Goal: Transaction & Acquisition: Obtain resource

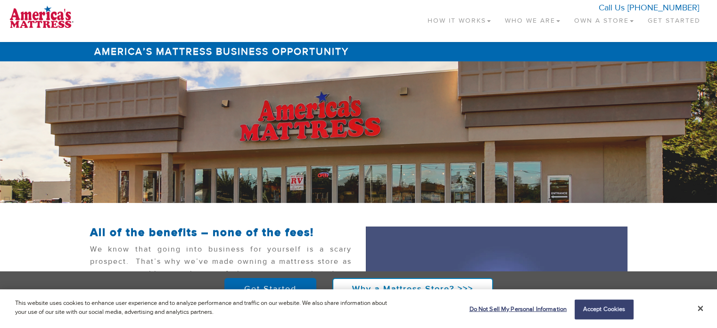
click at [601, 18] on link "Own a Store" at bounding box center [604, 19] width 74 height 28
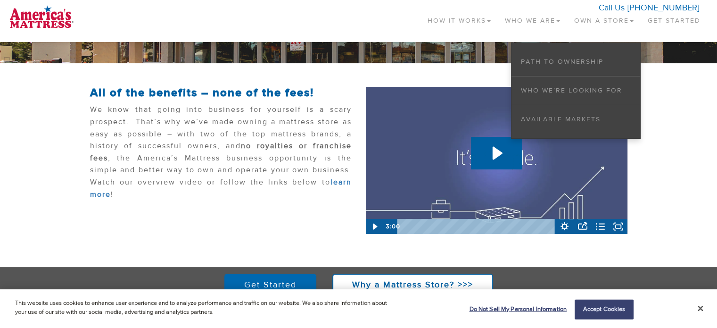
scroll to position [45, 0]
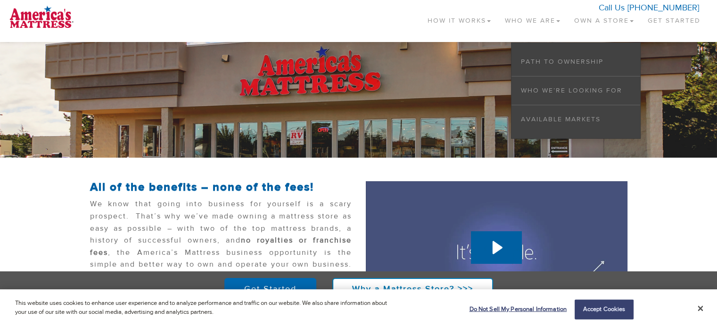
click at [478, 20] on link "How It Works" at bounding box center [459, 19] width 77 height 28
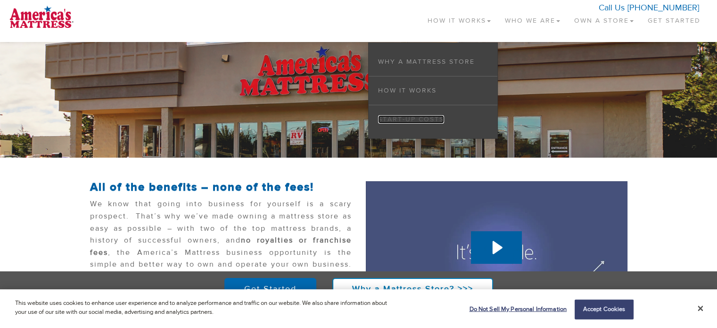
click at [416, 117] on link "Start-up Costs" at bounding box center [411, 119] width 66 height 8
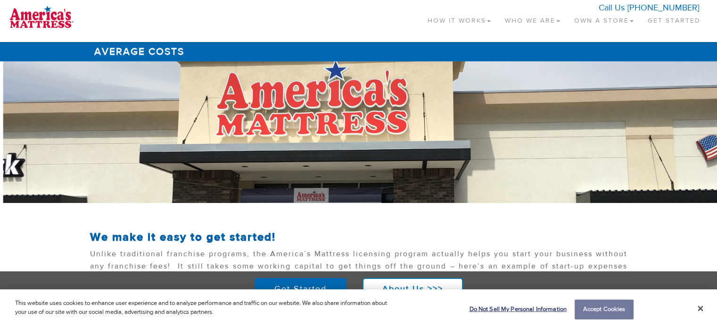
click at [626, 310] on button "Accept Cookies" at bounding box center [604, 310] width 59 height 20
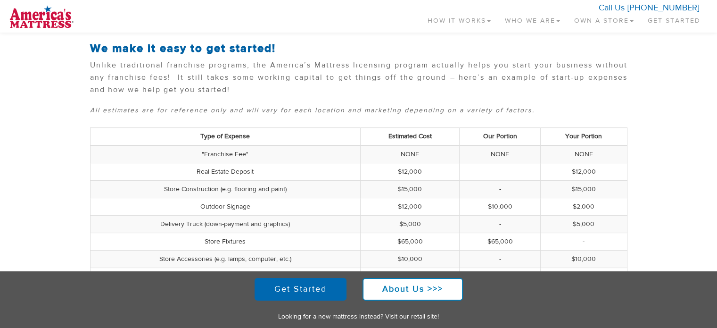
scroll to position [283, 0]
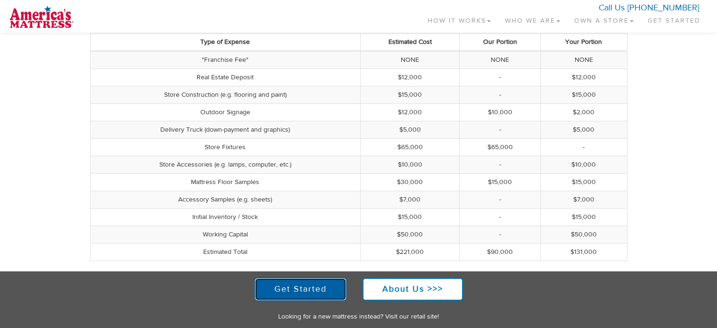
click at [327, 289] on link "Get Started" at bounding box center [301, 289] width 92 height 23
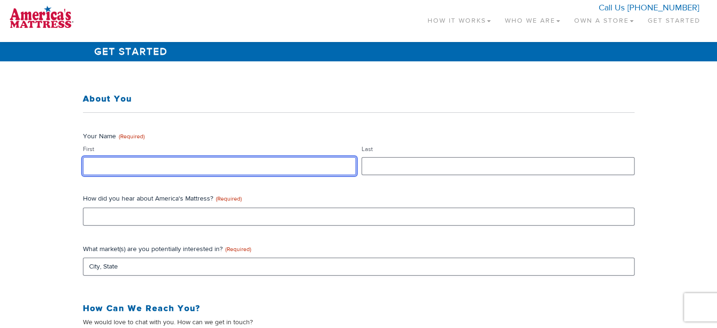
click at [259, 170] on input "First" at bounding box center [219, 166] width 273 height 18
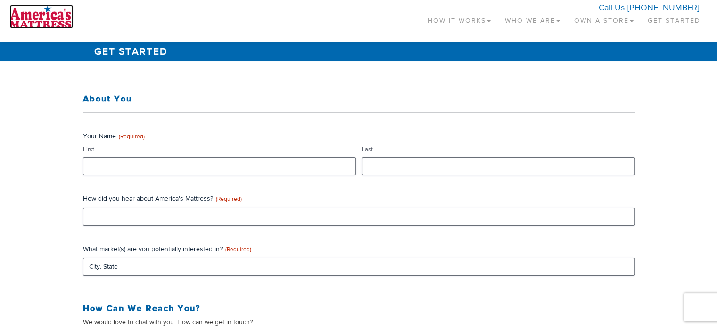
click at [51, 18] on img at bounding box center [41, 17] width 64 height 24
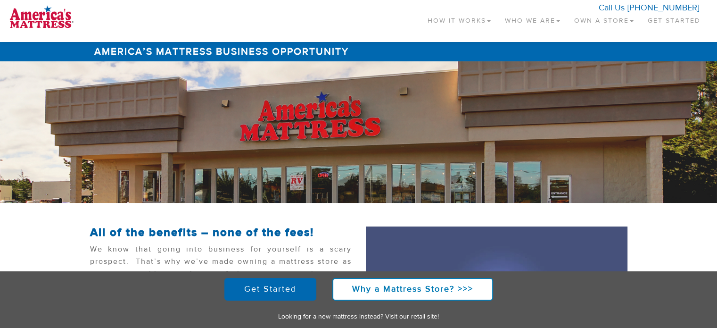
click at [547, 19] on link "Who We Are" at bounding box center [532, 19] width 69 height 28
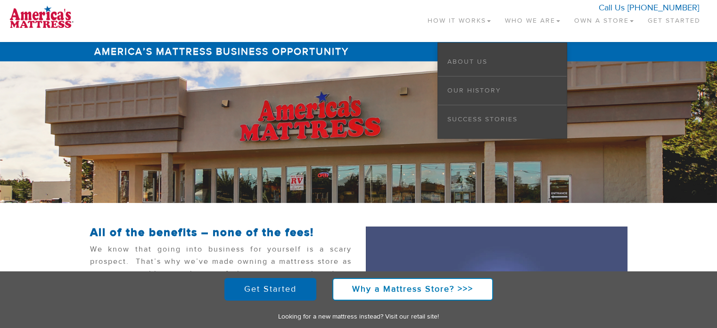
click at [607, 17] on link "Own a Store" at bounding box center [604, 19] width 74 height 28
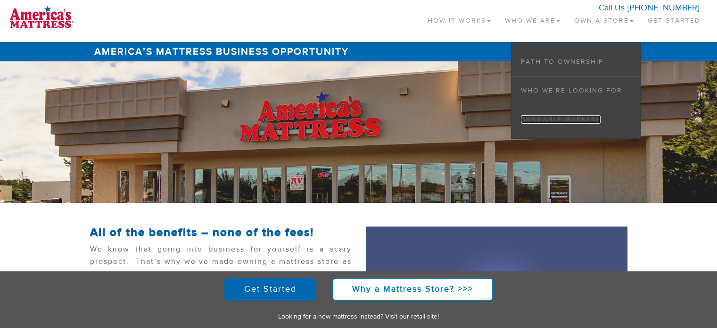
click at [550, 119] on link "Available Markets" at bounding box center [561, 119] width 80 height 8
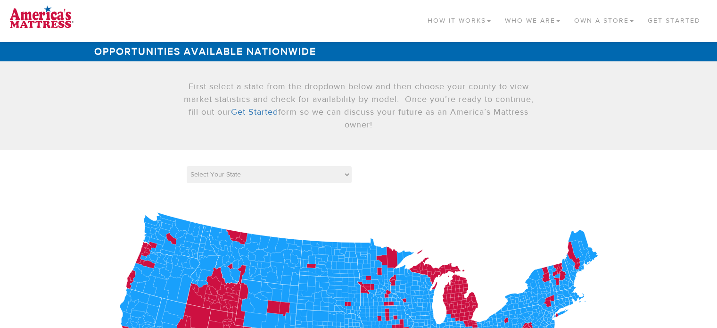
scroll to position [94, 0]
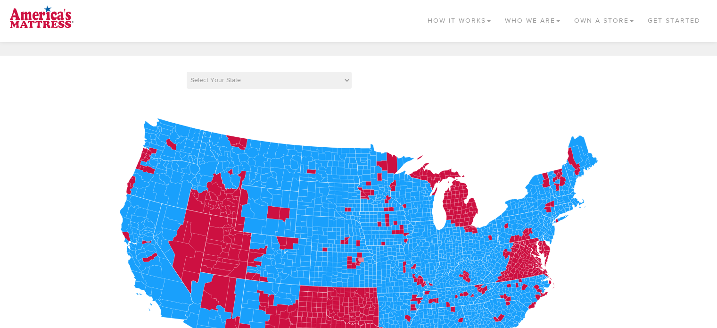
click at [361, 258] on icon at bounding box center [361, 260] width 6 height 5
click at [358, 252] on icon at bounding box center [359, 254] width 5 height 5
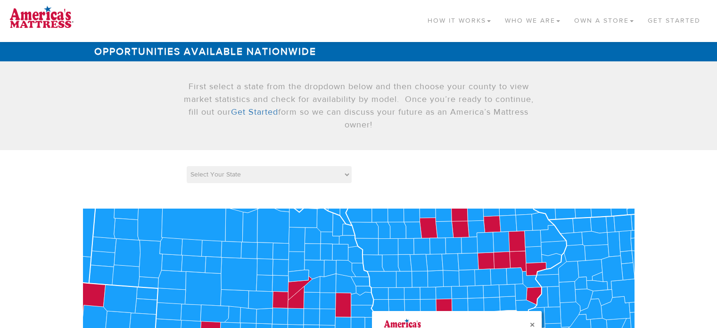
scroll to position [47, 0]
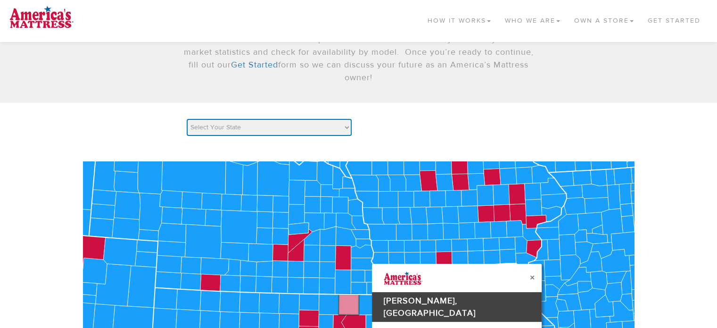
click at [314, 127] on select "Select Your State AK AL AR AZ CA CO [GEOGRAPHIC_DATA] [GEOGRAPHIC_DATA] DE [GEO…" at bounding box center [269, 127] width 165 height 17
select select "IL"
click at [187, 119] on select "Select Your State AK AL AR AZ CA CO [GEOGRAPHIC_DATA] [GEOGRAPHIC_DATA] DE [GEO…" at bounding box center [269, 127] width 165 height 17
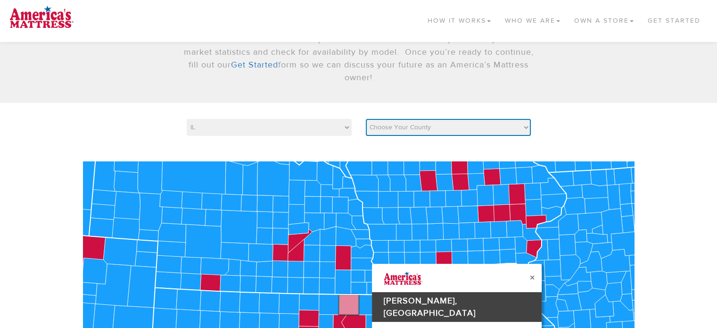
click at [468, 126] on select "Choose Your County [PERSON_NAME] [PERSON_NAME] Bureau [PERSON_NAME] [PERSON_NAM…" at bounding box center [448, 127] width 165 height 17
click at [366, 119] on select "Choose Your County [PERSON_NAME] [PERSON_NAME] Bureau [PERSON_NAME] [PERSON_NAM…" at bounding box center [448, 127] width 165 height 17
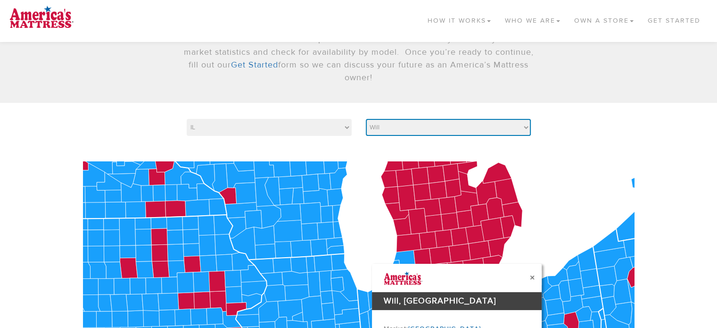
scroll to position [0, 0]
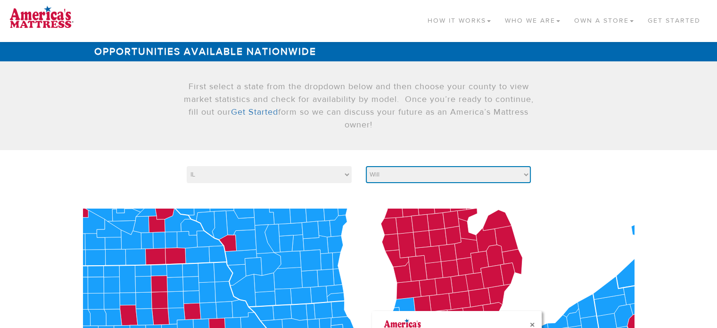
click at [455, 171] on select "Choose Your County [PERSON_NAME] [PERSON_NAME] Bureau [PERSON_NAME] [PERSON_NAM…" at bounding box center [448, 174] width 165 height 17
select select "17023"
click at [366, 166] on select "Choose Your County [PERSON_NAME] [PERSON_NAME] Bureau [PERSON_NAME] [PERSON_NAM…" at bounding box center [448, 174] width 165 height 17
